Goal: Transaction & Acquisition: Purchase product/service

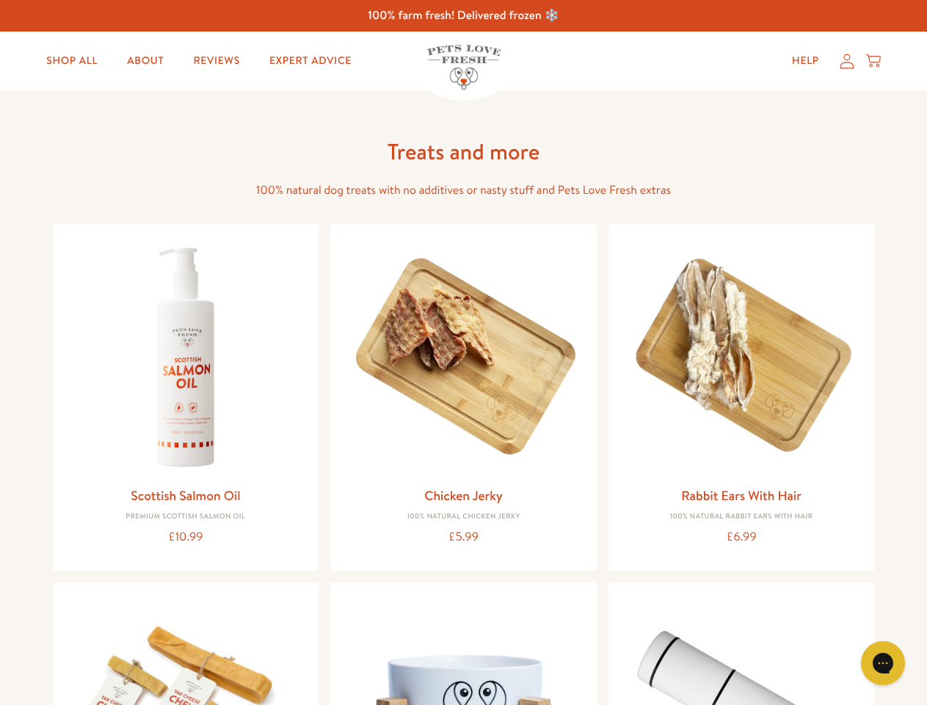
click at [883, 663] on icon "Gorgias live chat" at bounding box center [883, 662] width 14 height 14
